Goal: Information Seeking & Learning: Compare options

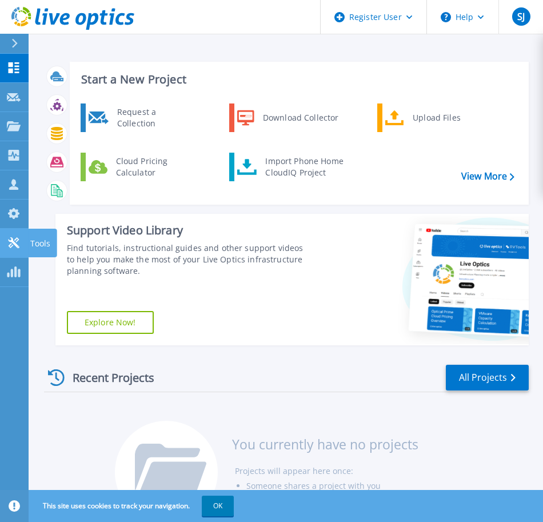
click at [9, 250] on link "Tools Tools" at bounding box center [14, 243] width 29 height 29
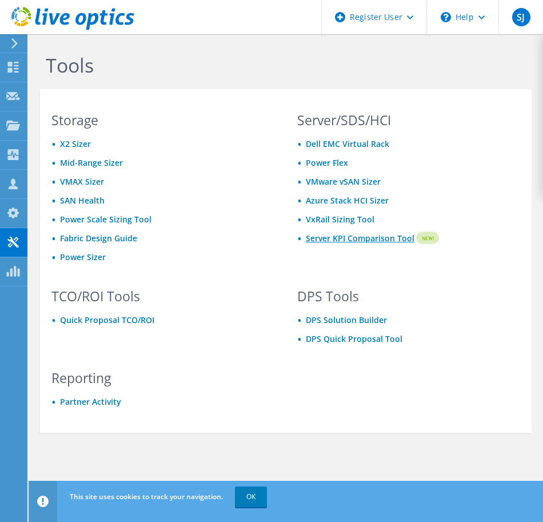
click at [347, 240] on link "Server KPI Comparison Tool" at bounding box center [360, 238] width 109 height 13
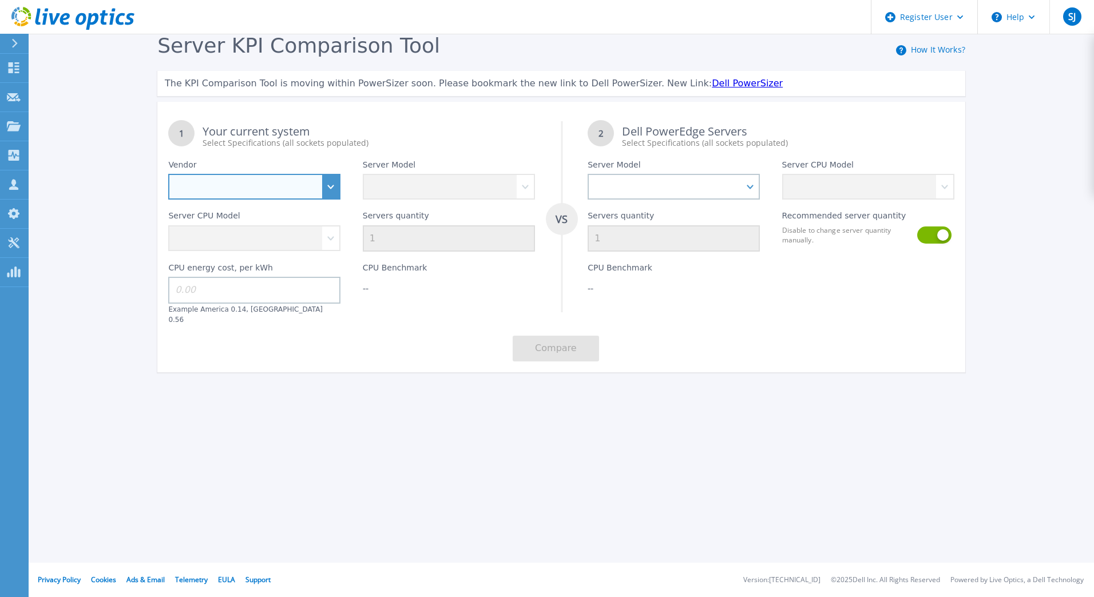
click at [336, 185] on select "Dell HPE Lenovo Supermicro" at bounding box center [254, 187] width 172 height 26
select select "HPE"
click at [168, 174] on select "Dell HPE Lenovo Supermicro" at bounding box center [254, 187] width 172 height 26
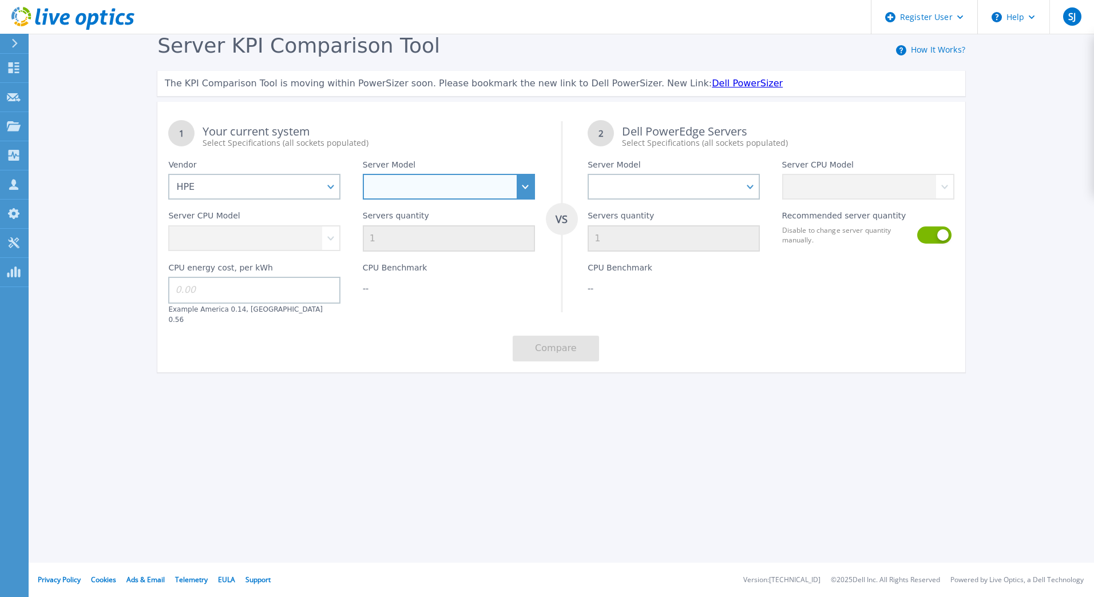
click at [528, 190] on select "Cloudline CL3150 Compute Scale-up Server 3200 DL110 DL145 DL20 DL320 DL325 DL34…" at bounding box center [449, 187] width 172 height 26
select select "DL360"
click at [363, 174] on select "Cloudline CL3150 Compute Scale-up Server 3200 DL110 DL145 DL20 DL320 DL325 DL34…" at bounding box center [449, 187] width 172 height 26
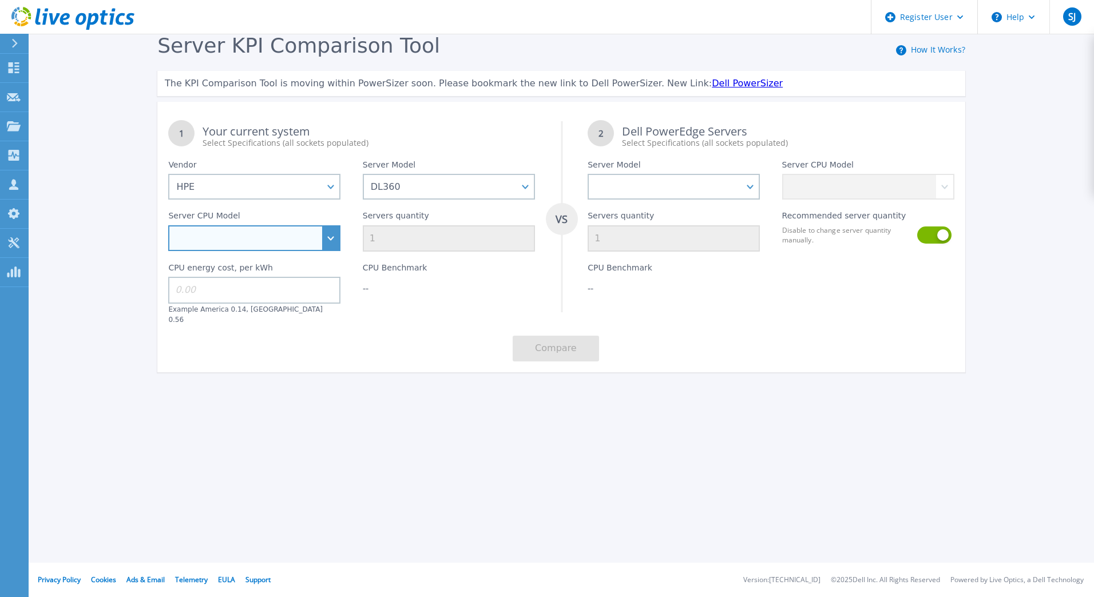
click at [265, 237] on select "Intel Xeon 4509Y 2.6GHz Intel Xeon 4514Y 2GHz Intel Xeon 4516Y+ 2.2GHz Intel Xe…" at bounding box center [254, 238] width 172 height 26
select select "314890"
click at [168, 226] on select "Intel Xeon 4509Y 2.6GHz Intel Xeon 4514Y 2GHz Intel Xeon 4516Y+ 2.2GHz Intel Xe…" at bounding box center [254, 238] width 172 height 26
click at [329, 240] on select "Intel Xeon 4509Y 2.6GHz Intel Xeon 4514Y 2GHz Intel Xeon 4516Y+ 2.2GHz Intel Xe…" at bounding box center [254, 238] width 172 height 26
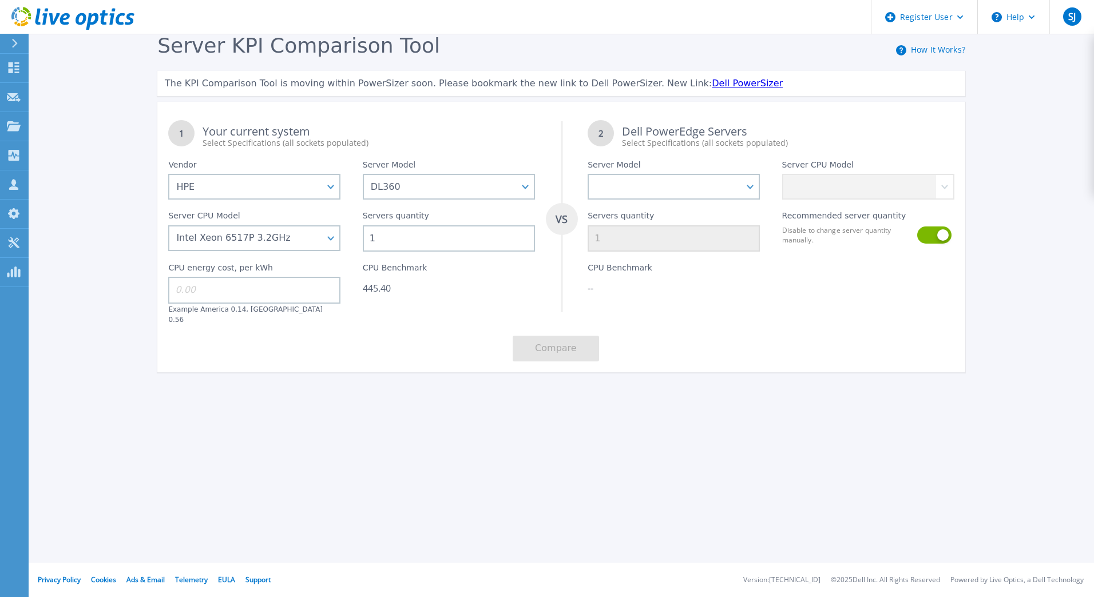
click at [407, 325] on div "1 Your current system Select Specifications (all sockets populated) VS 2 Dell P…" at bounding box center [561, 240] width 808 height 263
click at [752, 182] on select "PowerEdge C6520 PowerEdge C6525 PowerEdge HS5610 PowerEdge HS5620 PowerEdge R24…" at bounding box center [673, 187] width 172 height 26
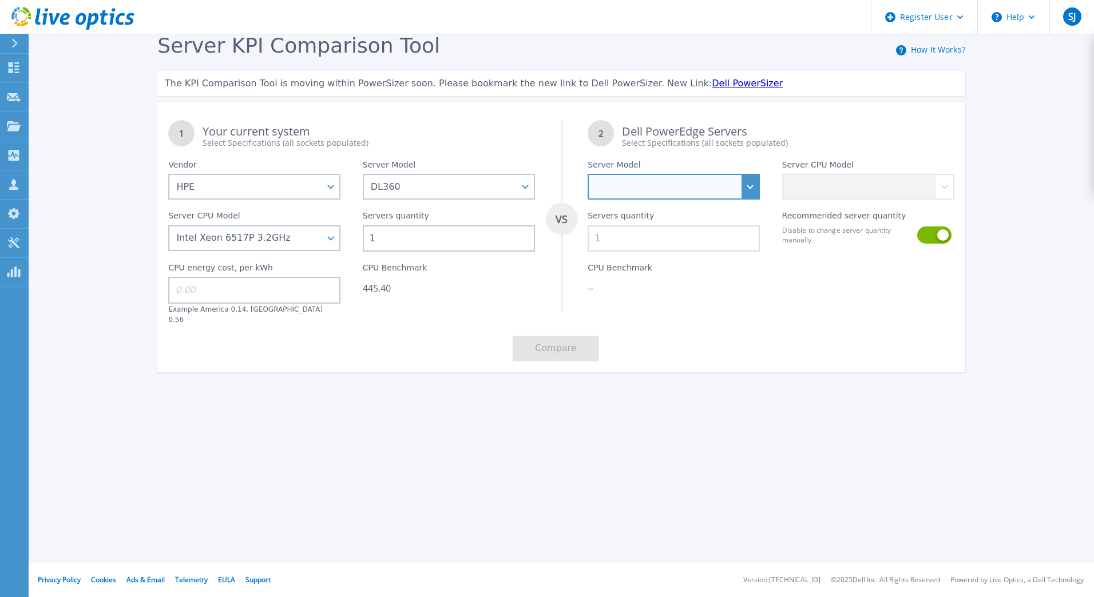
select select "PowerEdge R7725"
click at [587, 174] on select "PowerEdge C6520 PowerEdge C6525 PowerEdge HS5610 PowerEdge HS5620 PowerEdge R24…" at bounding box center [673, 187] width 172 height 26
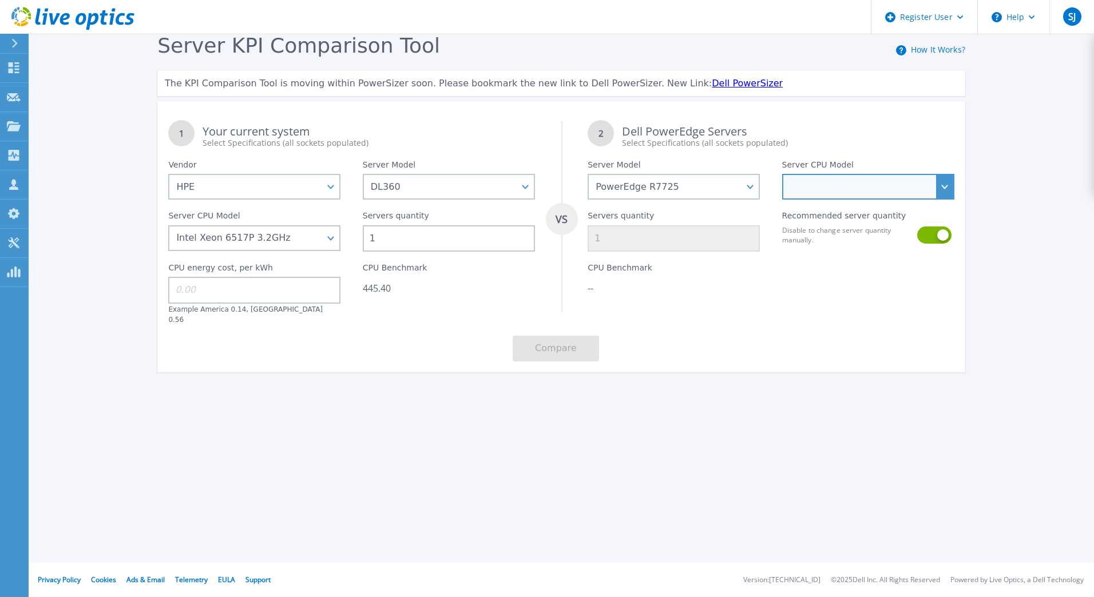
click at [947, 181] on select "AMD EPYC 9755 2.7GHz AMD EPYC 9965 2.25GHz AMD EPYC 9555 3.2GHz AMD EPYC 9745 2…" at bounding box center [868, 187] width 172 height 26
select select "312815"
click at [782, 174] on select "AMD EPYC 9755 2.7GHz AMD EPYC 9965 2.25GHz AMD EPYC 9555 3.2GHz AMD EPYC 9745 2…" at bounding box center [868, 187] width 172 height 26
drag, startPoint x: 382, startPoint y: 232, endPoint x: 281, endPoint y: 234, distance: 100.7
click at [281, 234] on div "1 Your current system Select Specifications (all sockets populated) VS 2 Dell P…" at bounding box center [561, 240] width 808 height 263
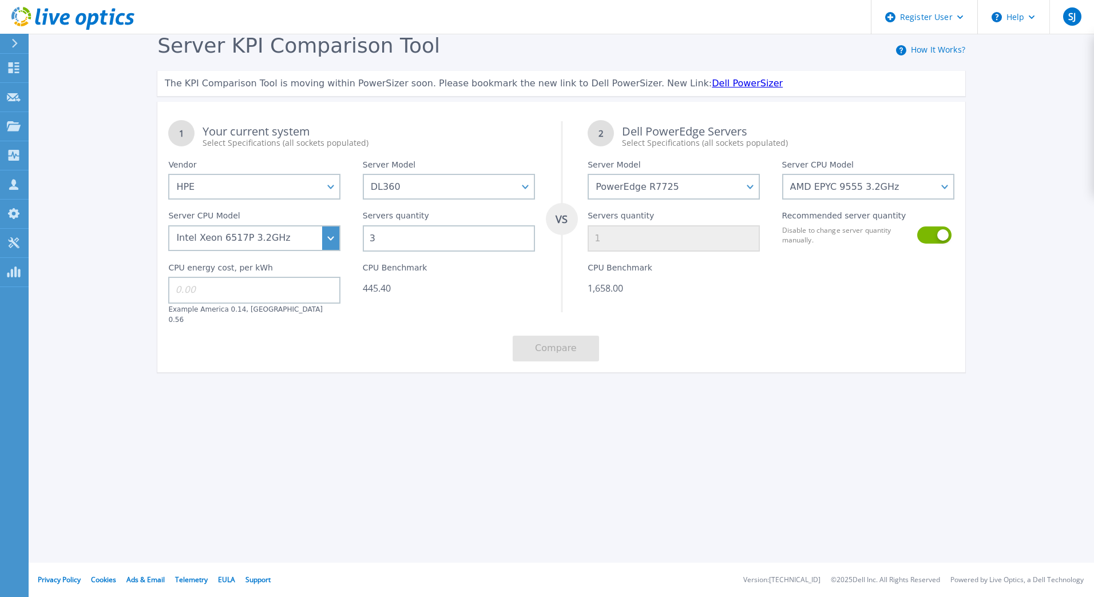
type input "30"
type input "9"
click at [766, 331] on div "1 Your current system Select Specifications (all sockets populated) VS 2 Dell P…" at bounding box center [561, 240] width 808 height 263
click at [436, 285] on div "13,362.00" at bounding box center [449, 288] width 172 height 11
drag, startPoint x: 391, startPoint y: 240, endPoint x: 329, endPoint y: 239, distance: 62.4
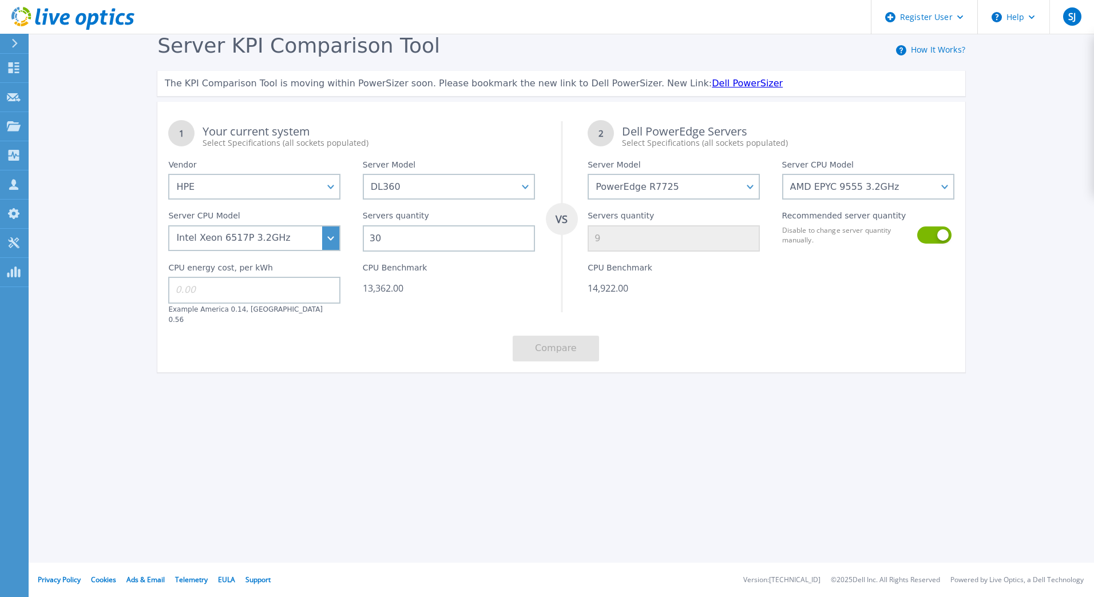
click at [329, 239] on div "1 Your current system Select Specifications (all sockets populated) VS 2 Dell P…" at bounding box center [561, 240] width 808 height 263
type input "3"
type input "1"
type input "32"
type input "9"
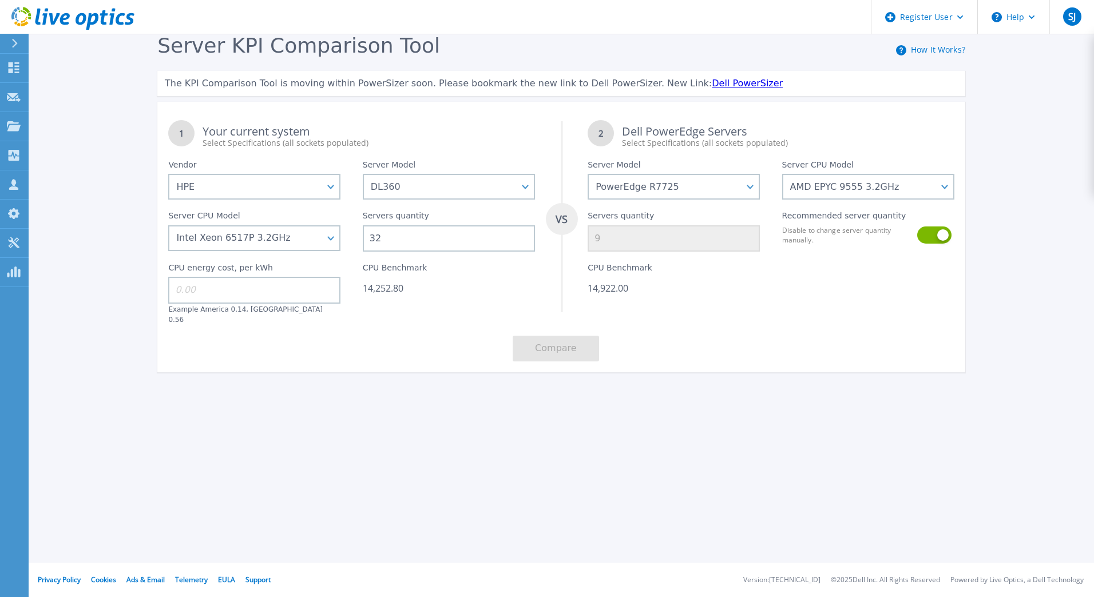
click at [702, 312] on div "CPU Benchmark 14,922.00" at bounding box center [674, 288] width 194 height 73
click at [552, 358] on div "Compare" at bounding box center [560, 347] width 97 height 47
click at [743, 290] on div "14,922.00" at bounding box center [673, 288] width 172 height 11
drag, startPoint x: 393, startPoint y: 236, endPoint x: 353, endPoint y: 232, distance: 40.2
click at [353, 232] on div "Servers quantity 32" at bounding box center [449, 226] width 194 height 52
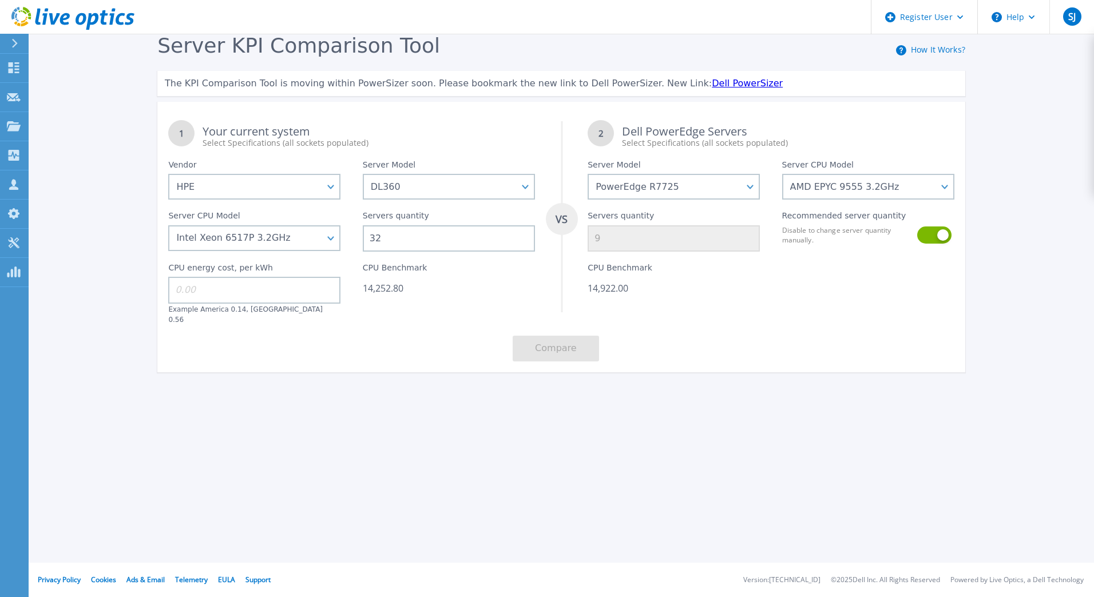
type input "2"
type input "1"
type input "25"
type input "7"
type input "25"
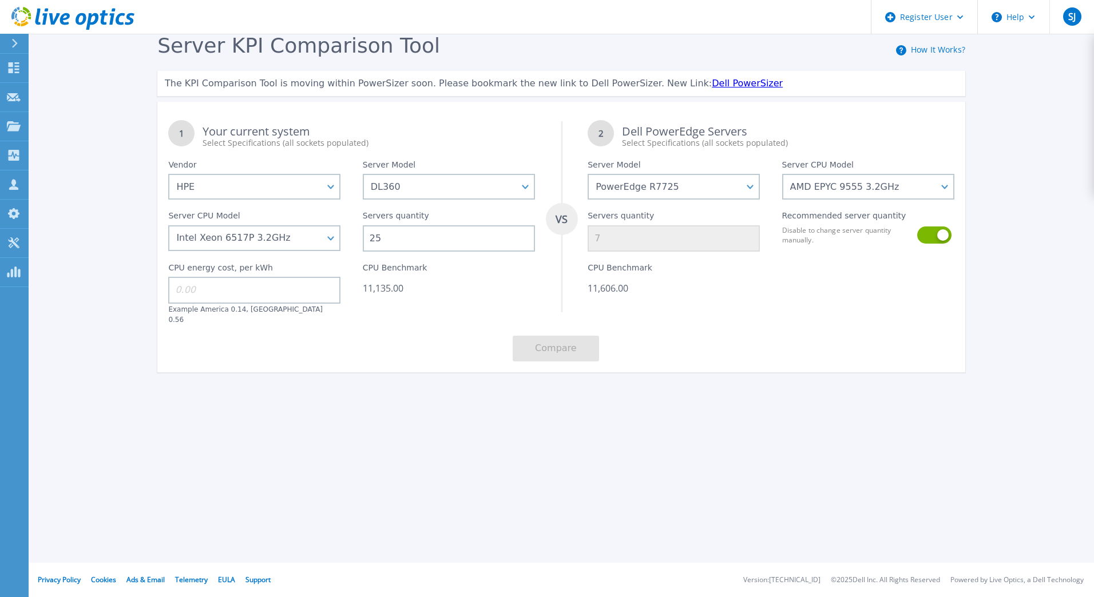
click at [643, 285] on div "11,606.00" at bounding box center [673, 288] width 172 height 11
drag, startPoint x: 395, startPoint y: 239, endPoint x: 346, endPoint y: 232, distance: 49.7
click at [346, 232] on div "1 Your current system Select Specifications (all sockets populated) VS 2 Dell P…" at bounding box center [561, 240] width 808 height 263
click at [203, 283] on input at bounding box center [254, 290] width 172 height 26
type input "14"
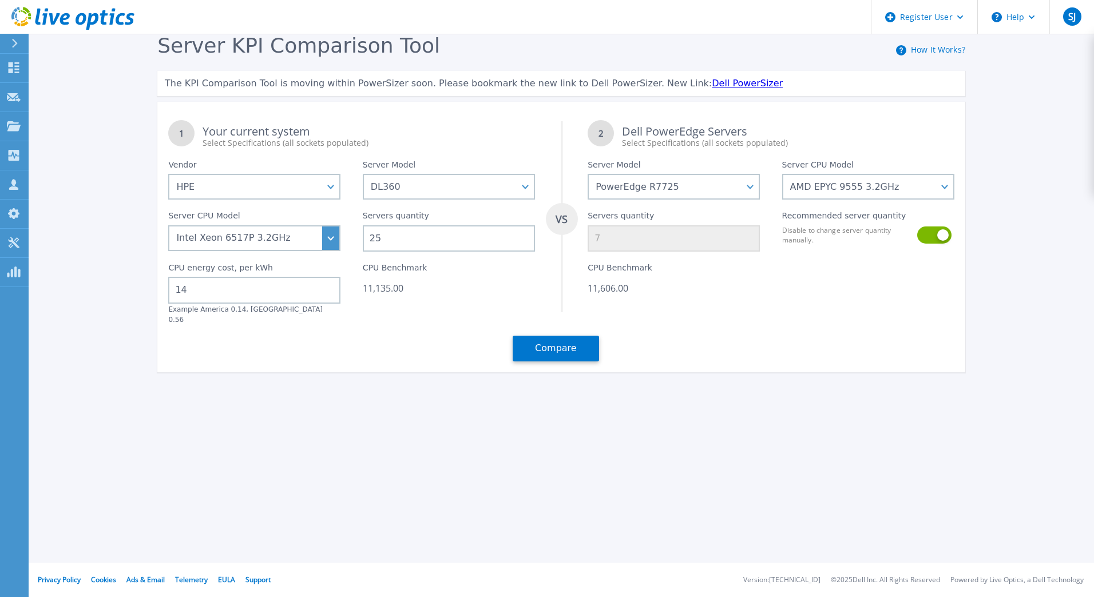
drag, startPoint x: 395, startPoint y: 241, endPoint x: 340, endPoint y: 236, distance: 55.1
click at [340, 236] on div "1 Your current system Select Specifications (all sockets populated) VS 2 Dell P…" at bounding box center [561, 240] width 808 height 263
type input "2"
type input "1"
type input "26"
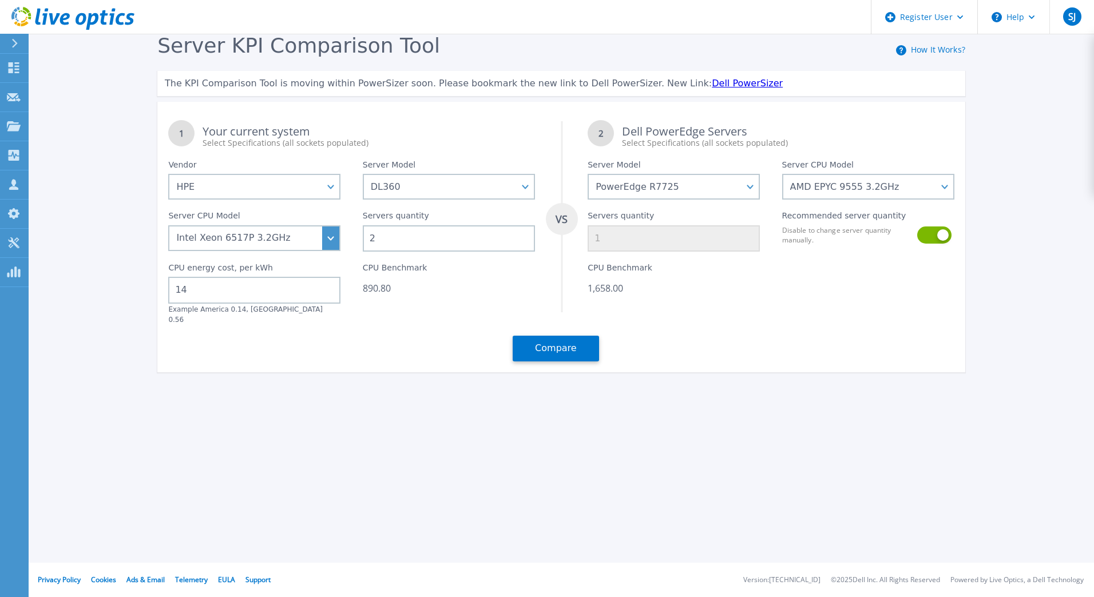
type input "7"
type input "26"
click at [560, 344] on button "Compare" at bounding box center [555, 349] width 86 height 26
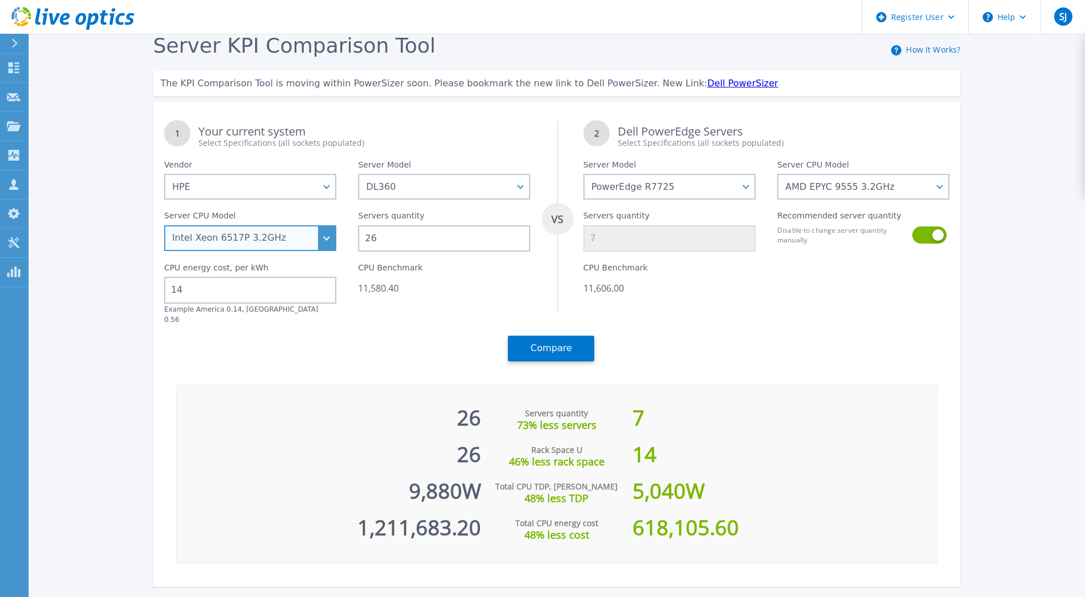
click at [329, 240] on select "Intel Xeon 4509Y 2.6GHz Intel Xeon 4514Y 2GHz Intel Xeon 4516Y+ 2.2GHz Intel Xe…" at bounding box center [250, 238] width 172 height 26
click at [723, 321] on div "1 Your current system Select Specifications (all sockets populated) VS 2 Dell P…" at bounding box center [557, 240] width 808 height 263
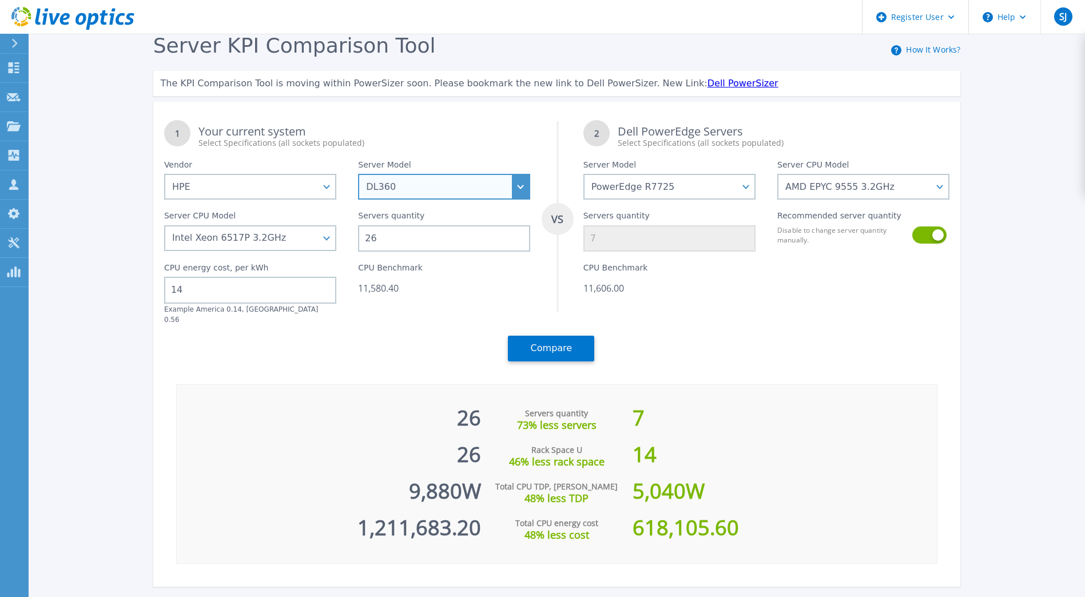
click at [518, 188] on select "Cloudline CL3150 Compute Scale-up Server 3200 DL110 DL145 DL20 DL320 DL325 DL34…" at bounding box center [444, 187] width 172 height 26
select select "ProLiant DL360"
click at [362, 174] on select "Cloudline CL3150 Compute Scale-up Server 3200 DL110 DL145 DL20 DL320 DL325 DL34…" at bounding box center [444, 187] width 172 height 26
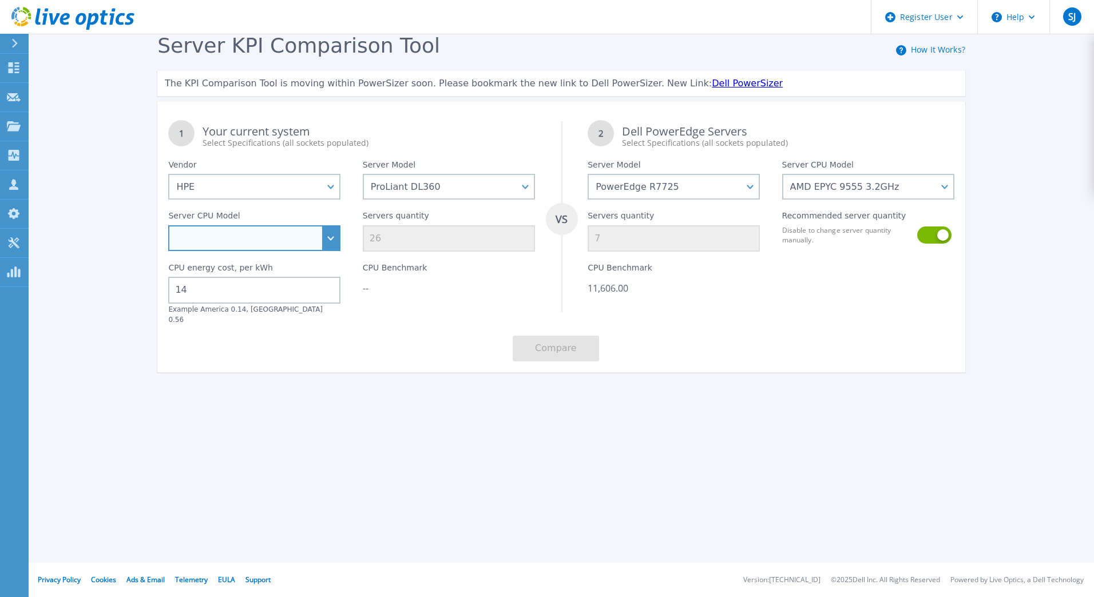
click at [325, 240] on select "Intel Xeon 6418H 2.1GHz Intel Xeon 6426Y 2.5GHz Intel Xeon 8480+ 2GHz Intel Xeo…" at bounding box center [254, 238] width 172 height 26
select select "311279"
click at [168, 226] on select "Intel Xeon 6418H 2.1GHz Intel Xeon 6426Y 2.5GHz Intel Xeon 8480+ 2GHz Intel Xeo…" at bounding box center [254, 238] width 172 height 26
type input "3"
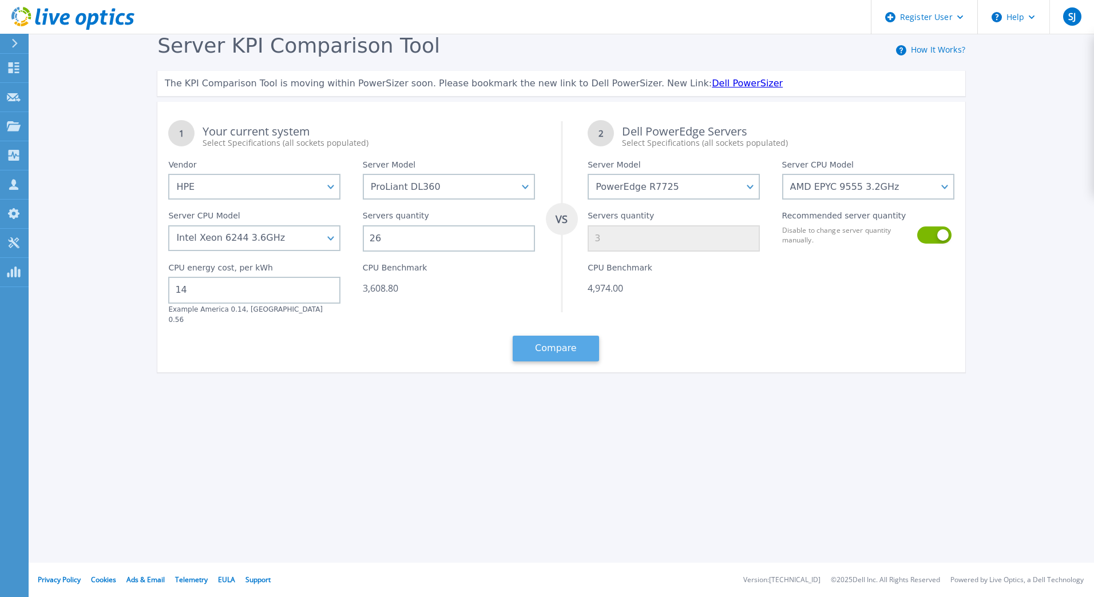
click at [545, 341] on button "Compare" at bounding box center [555, 349] width 86 height 26
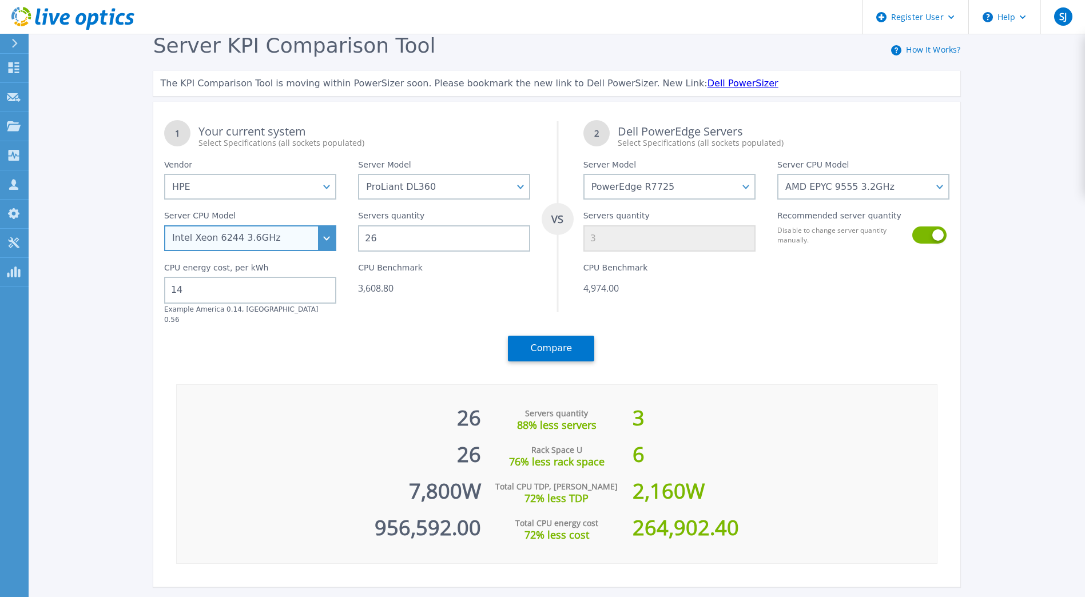
click at [325, 240] on select "Intel Xeon 6418H 2.1GHz Intel Xeon 6426Y 2.5GHz Intel Xeon 8480+ 2GHz Intel Xeo…" at bounding box center [250, 238] width 172 height 26
select select "311277"
click at [168, 226] on select "Intel Xeon 6418H 2.1GHz Intel Xeon 6426Y 2.5GHz Intel Xeon 8480+ 2GHz Intel Xeo…" at bounding box center [250, 238] width 172 height 26
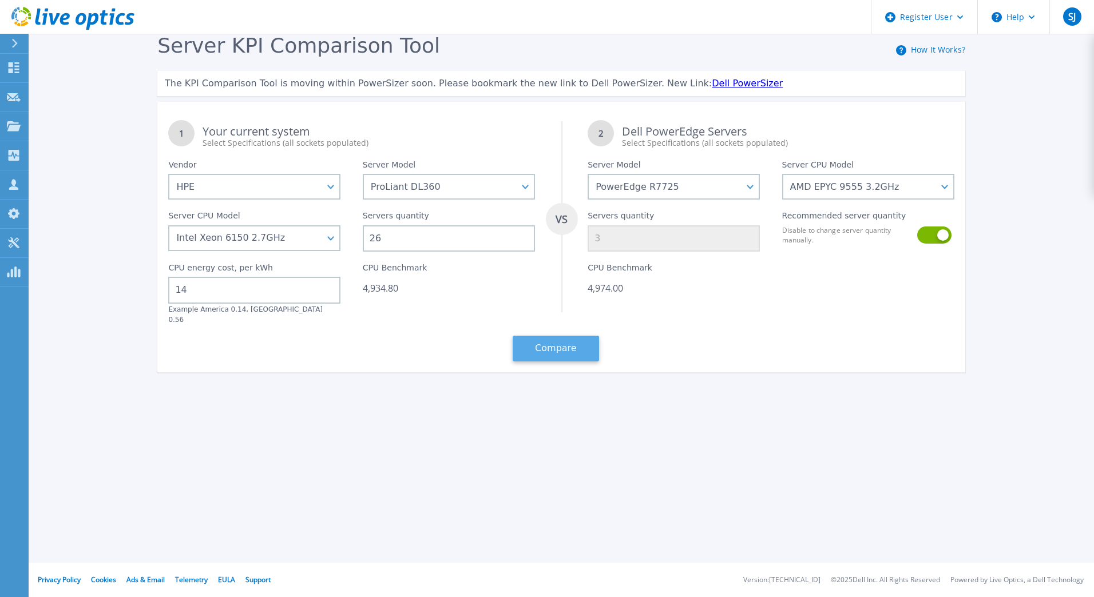
click at [543, 336] on button "Compare" at bounding box center [555, 349] width 86 height 26
